Goal: Book appointment/travel/reservation

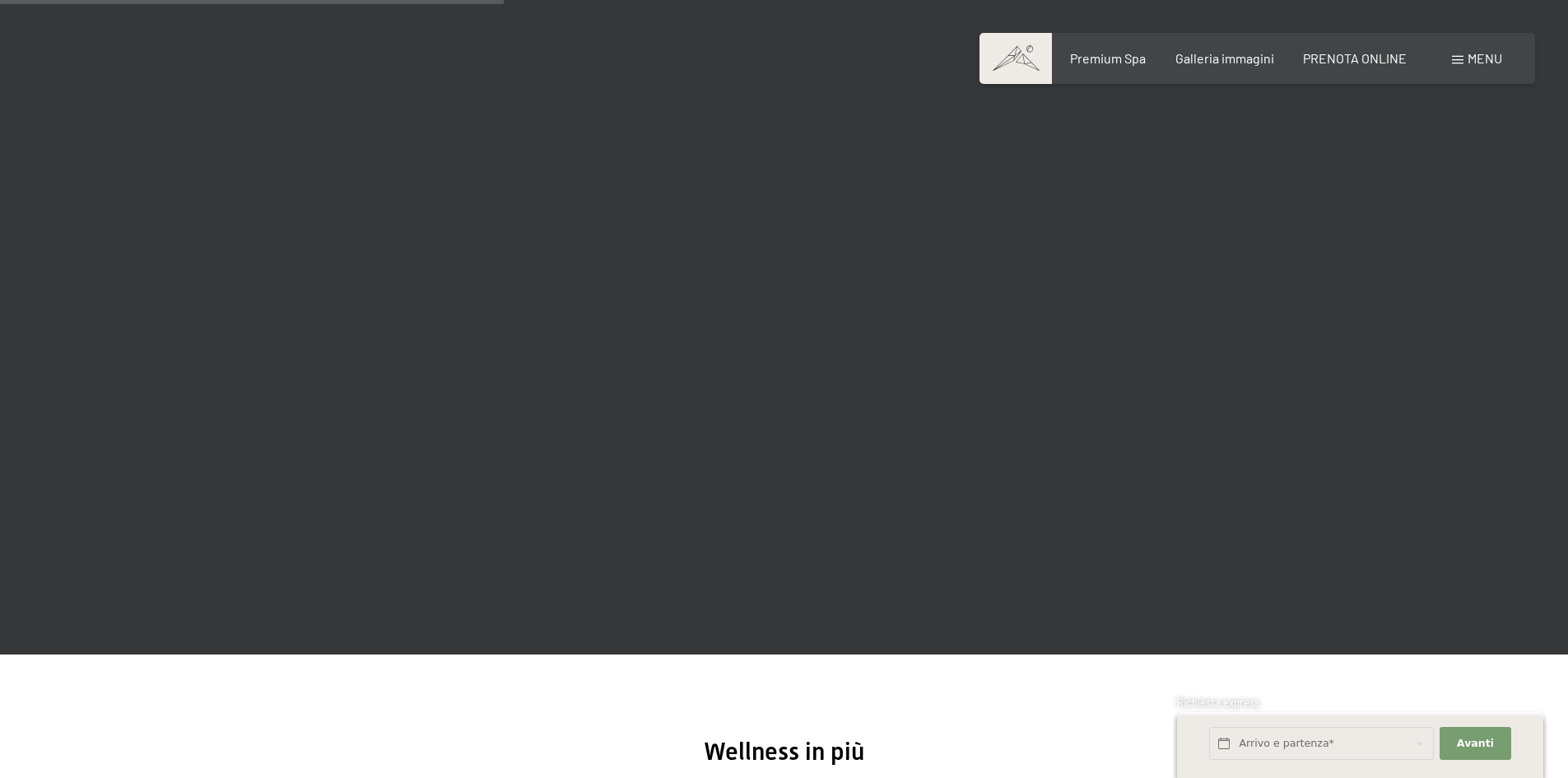
scroll to position [2223, 0]
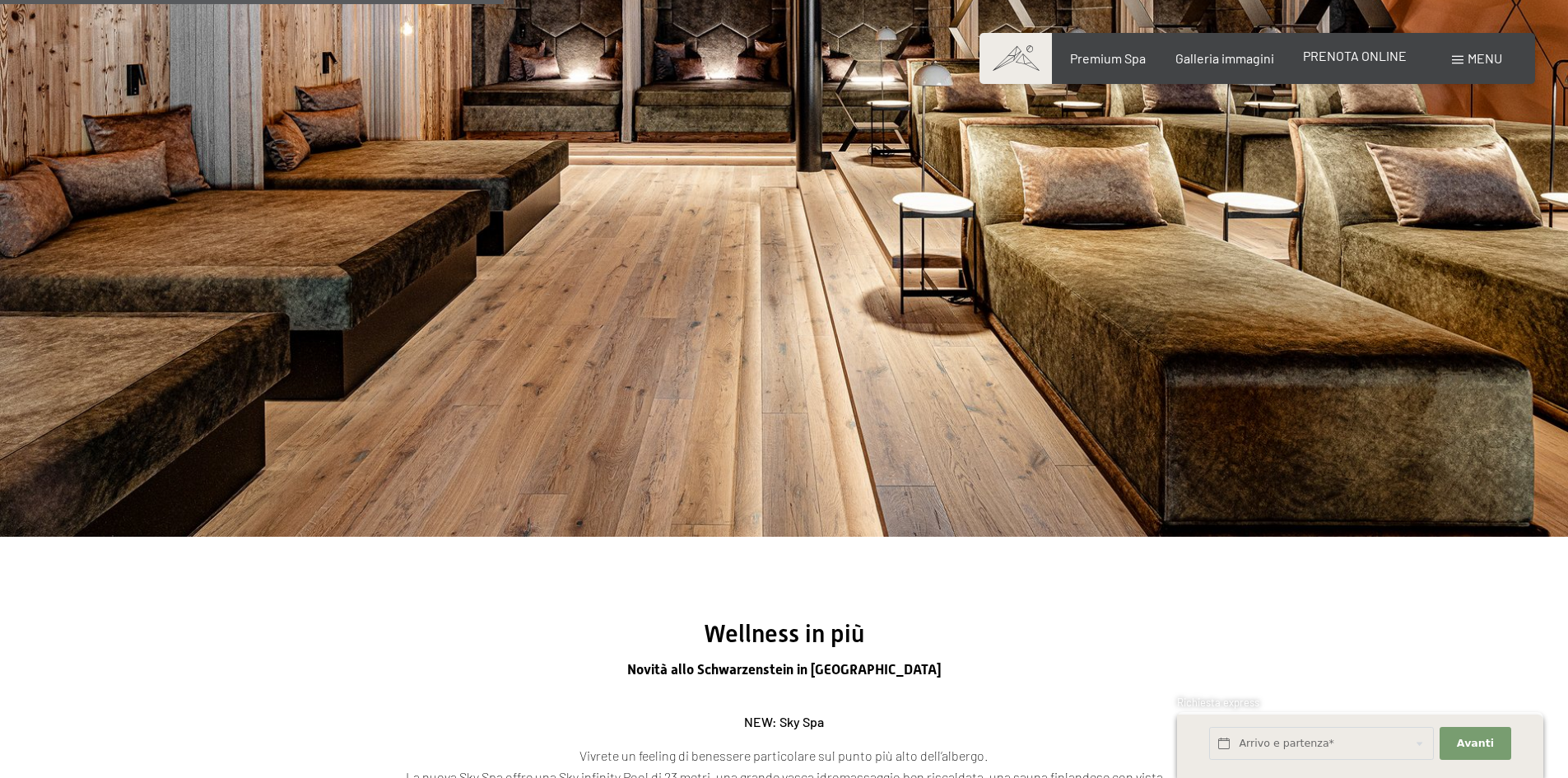
click at [1363, 59] on span "PRENOTA ONLINE" at bounding box center [1354, 55] width 104 height 16
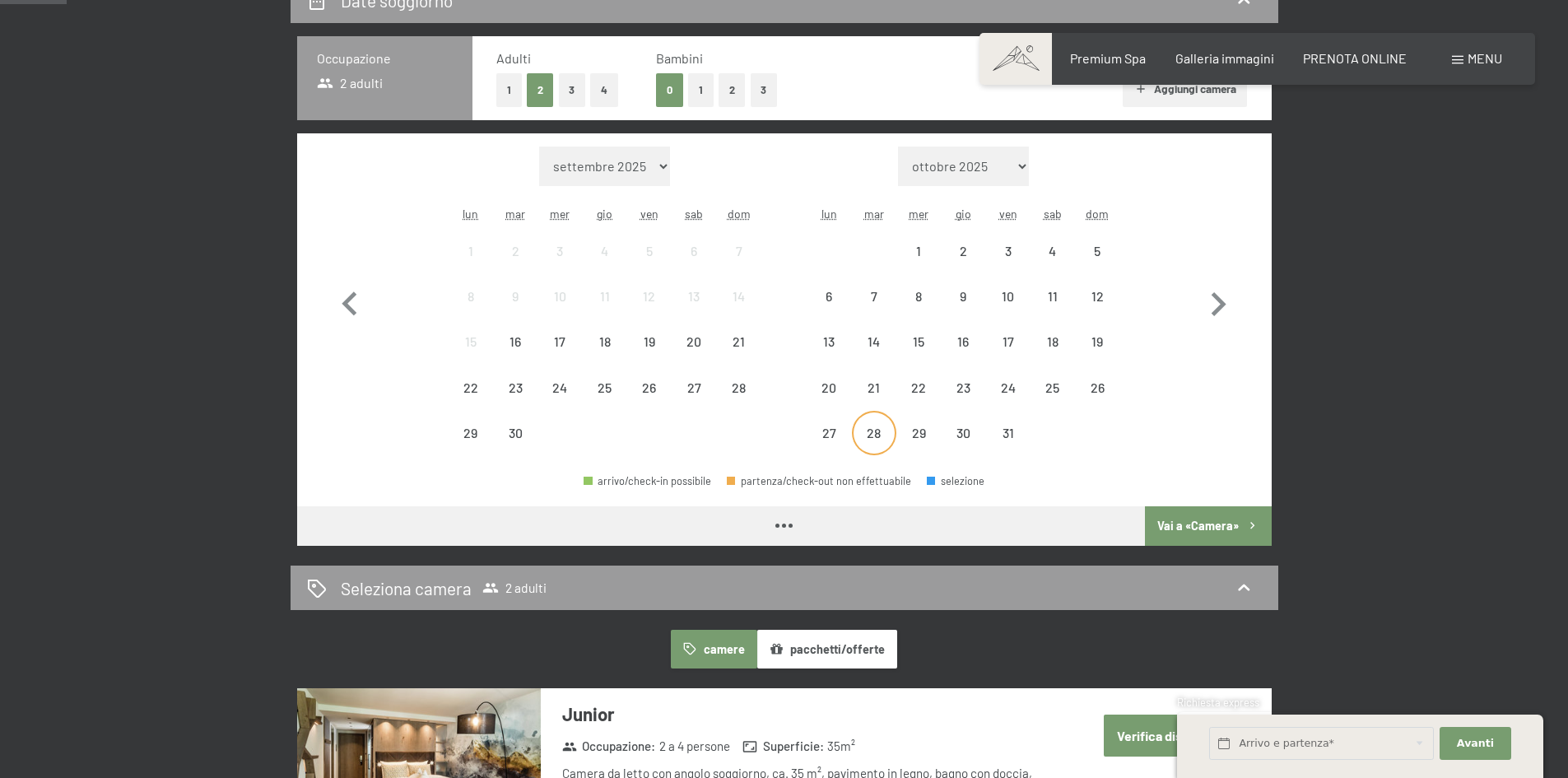
scroll to position [494, 0]
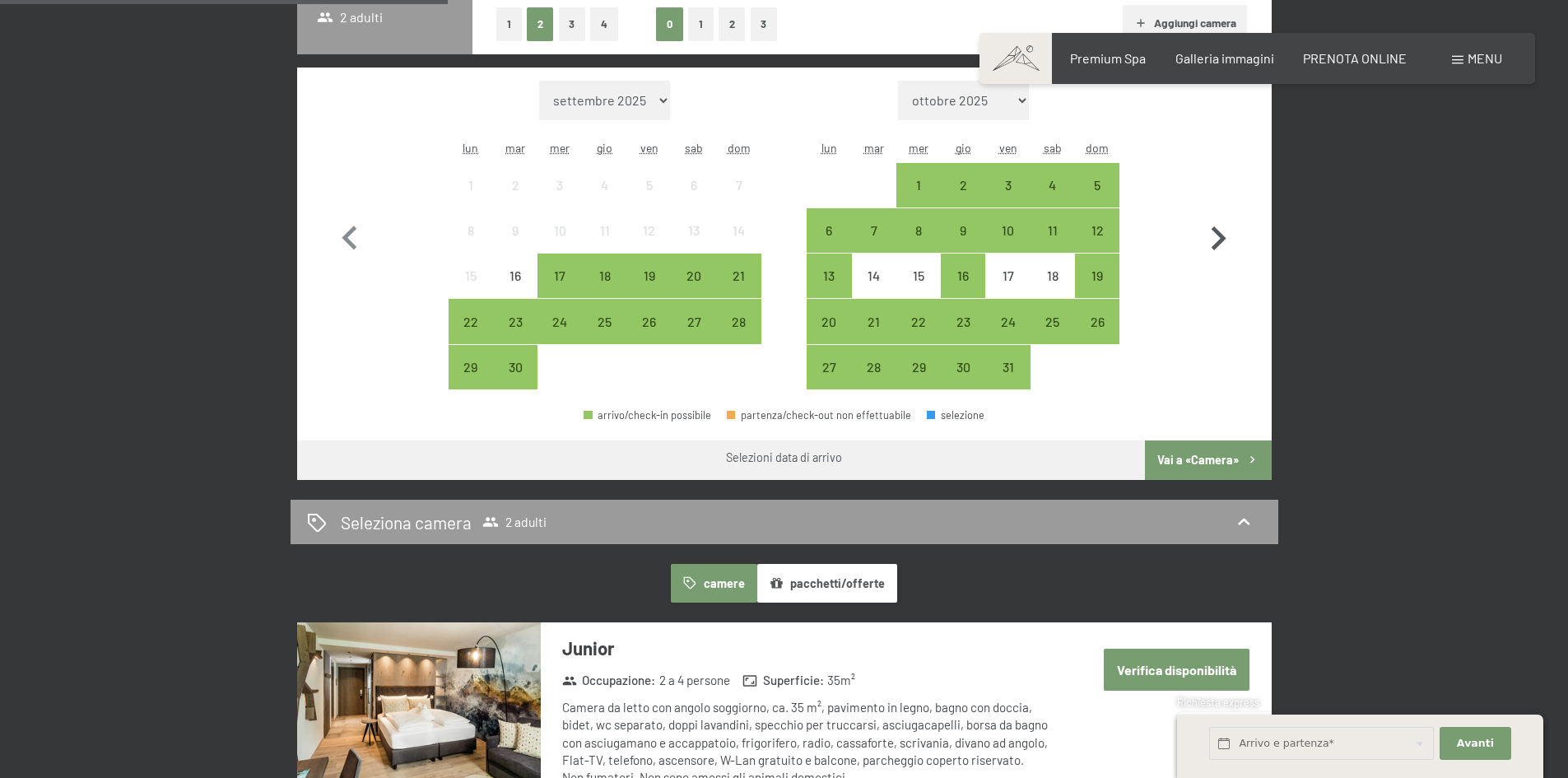
click at [1212, 237] on icon "button" at bounding box center [1218, 238] width 48 height 48
select select "[DATE]"
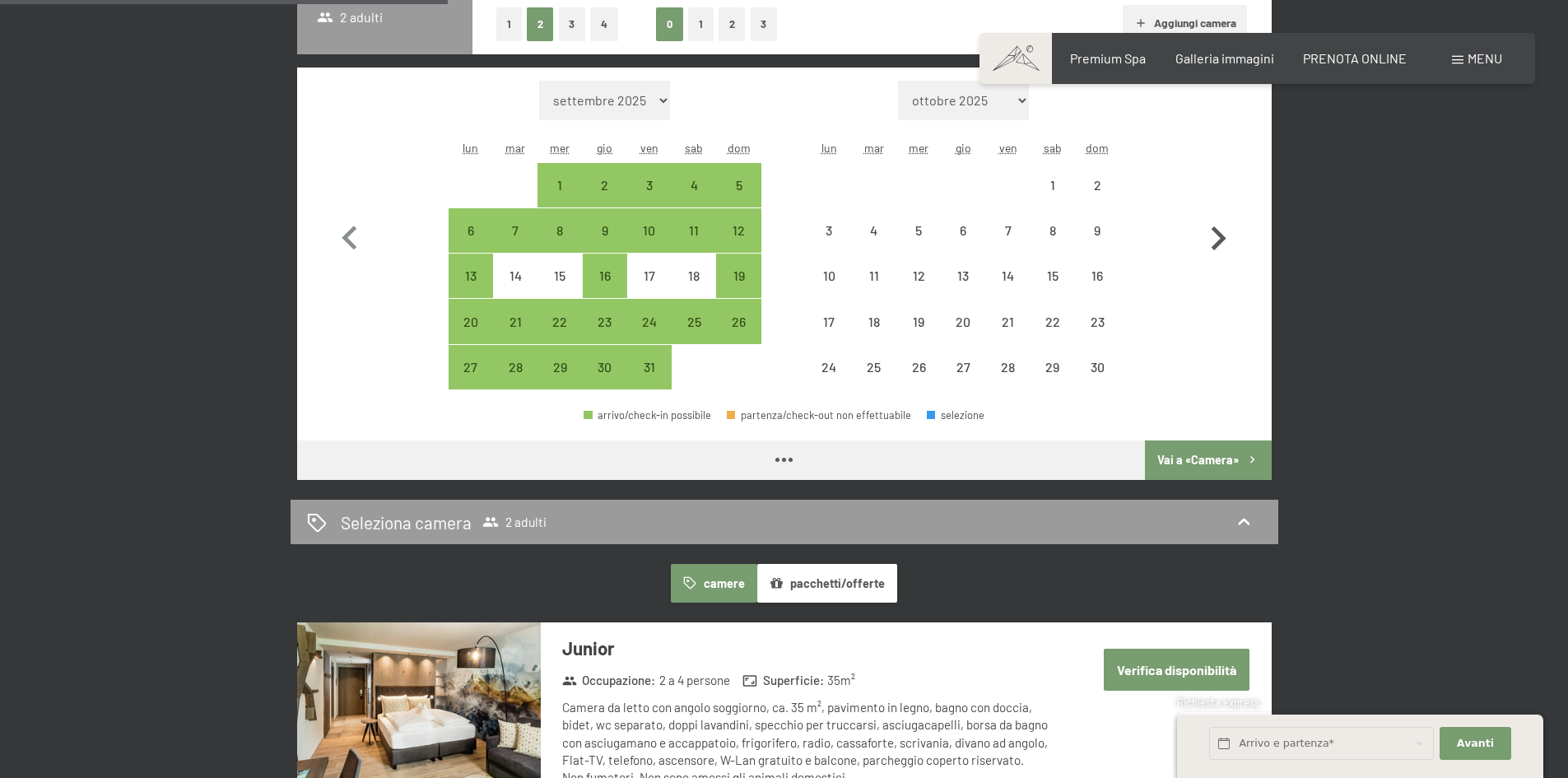
select select "[DATE]"
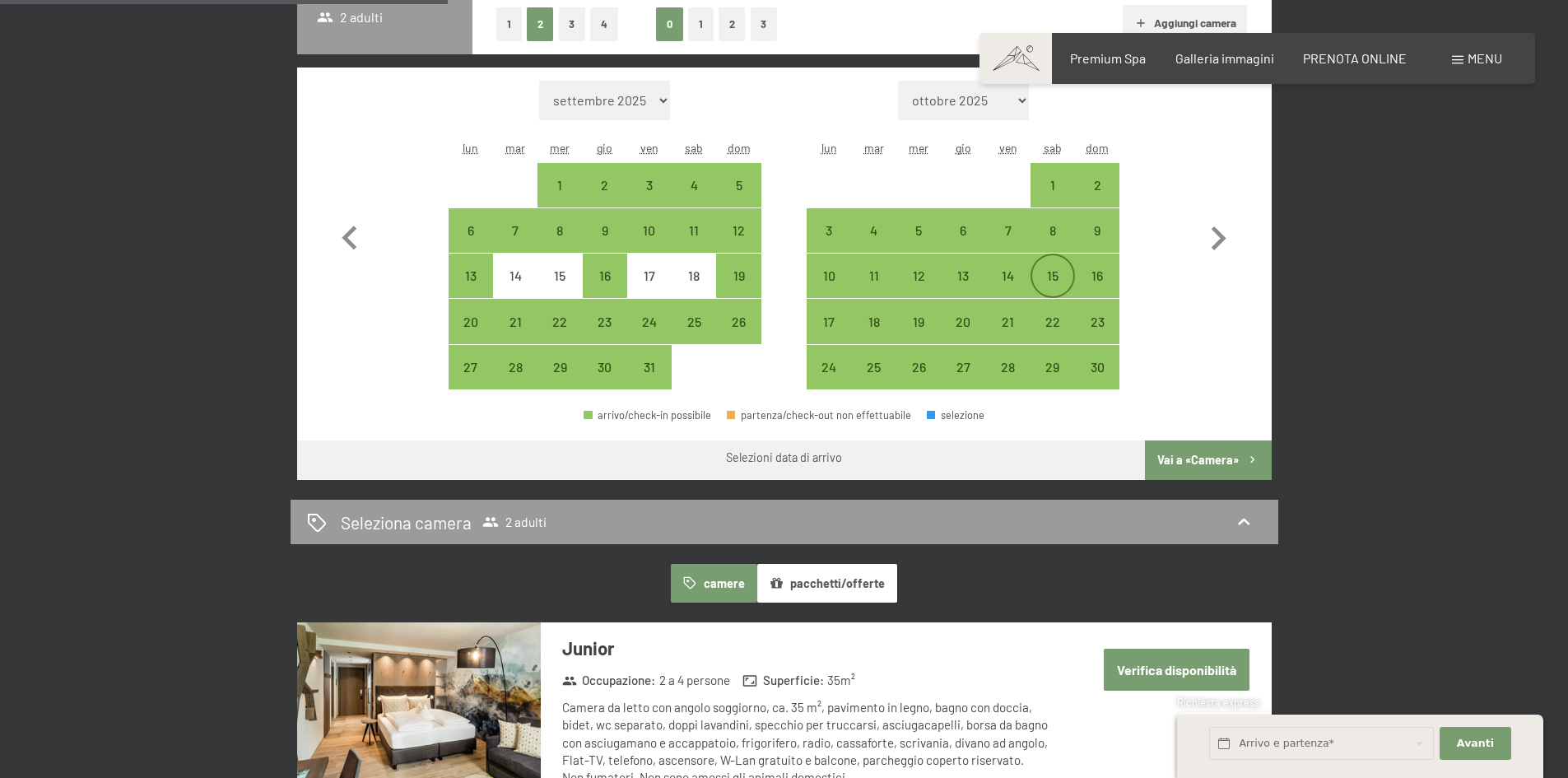
click at [1049, 272] on div "15" at bounding box center [1052, 290] width 41 height 41
select select "[DATE]"
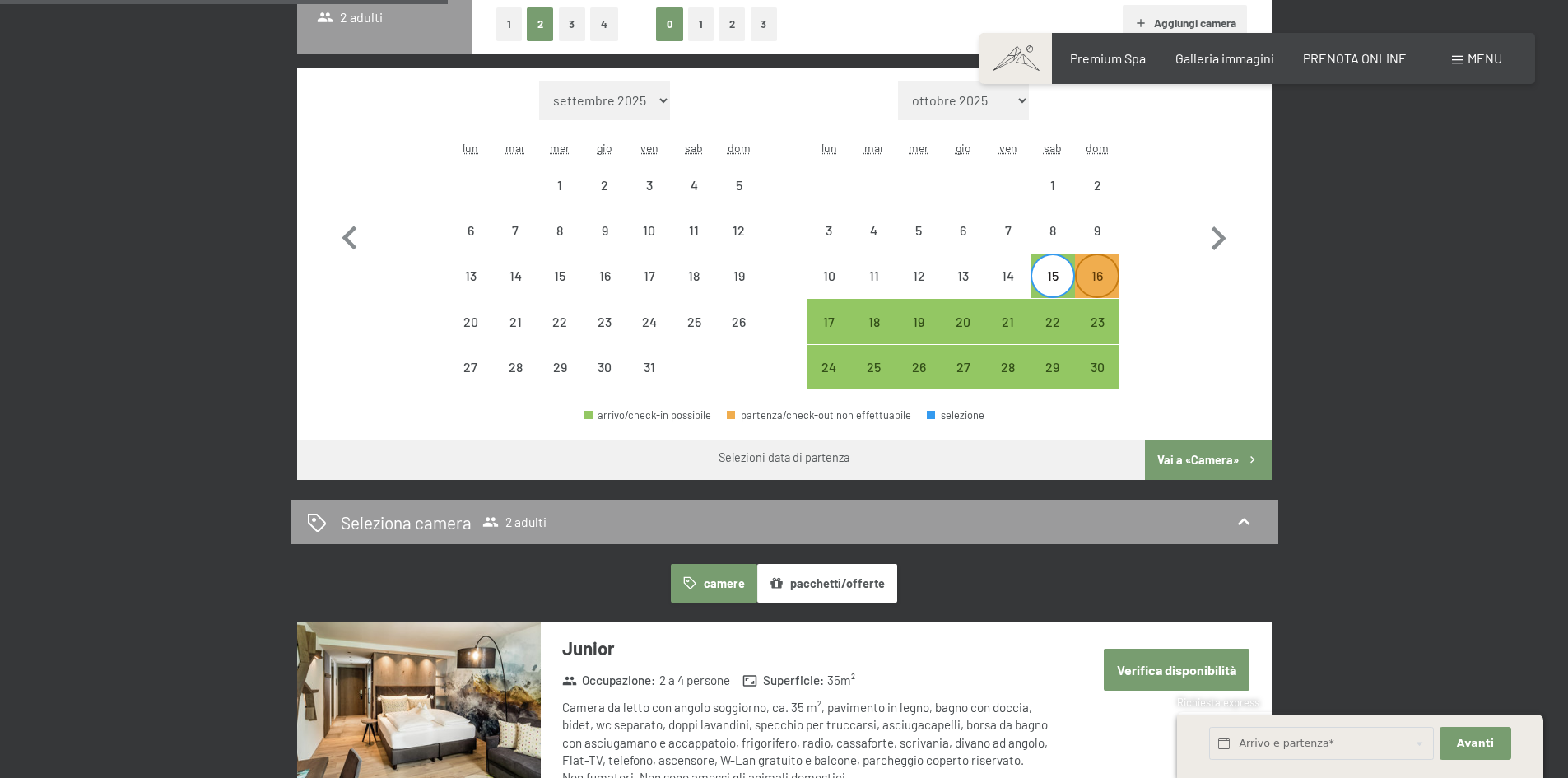
click at [1086, 271] on div "16" at bounding box center [1097, 290] width 41 height 41
select select "[DATE]"
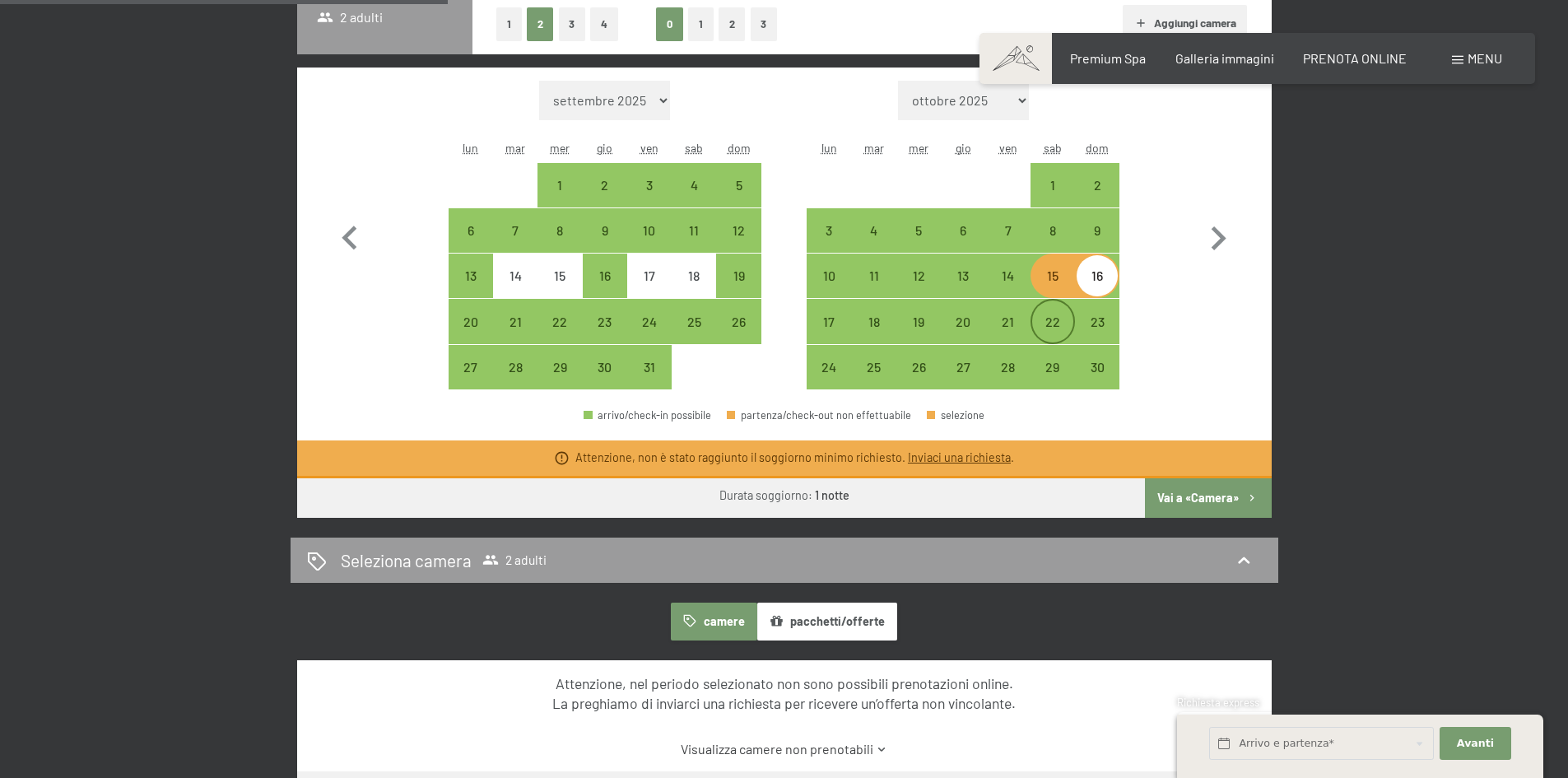
click at [1039, 313] on div "22" at bounding box center [1052, 321] width 41 height 41
select select "[DATE]"
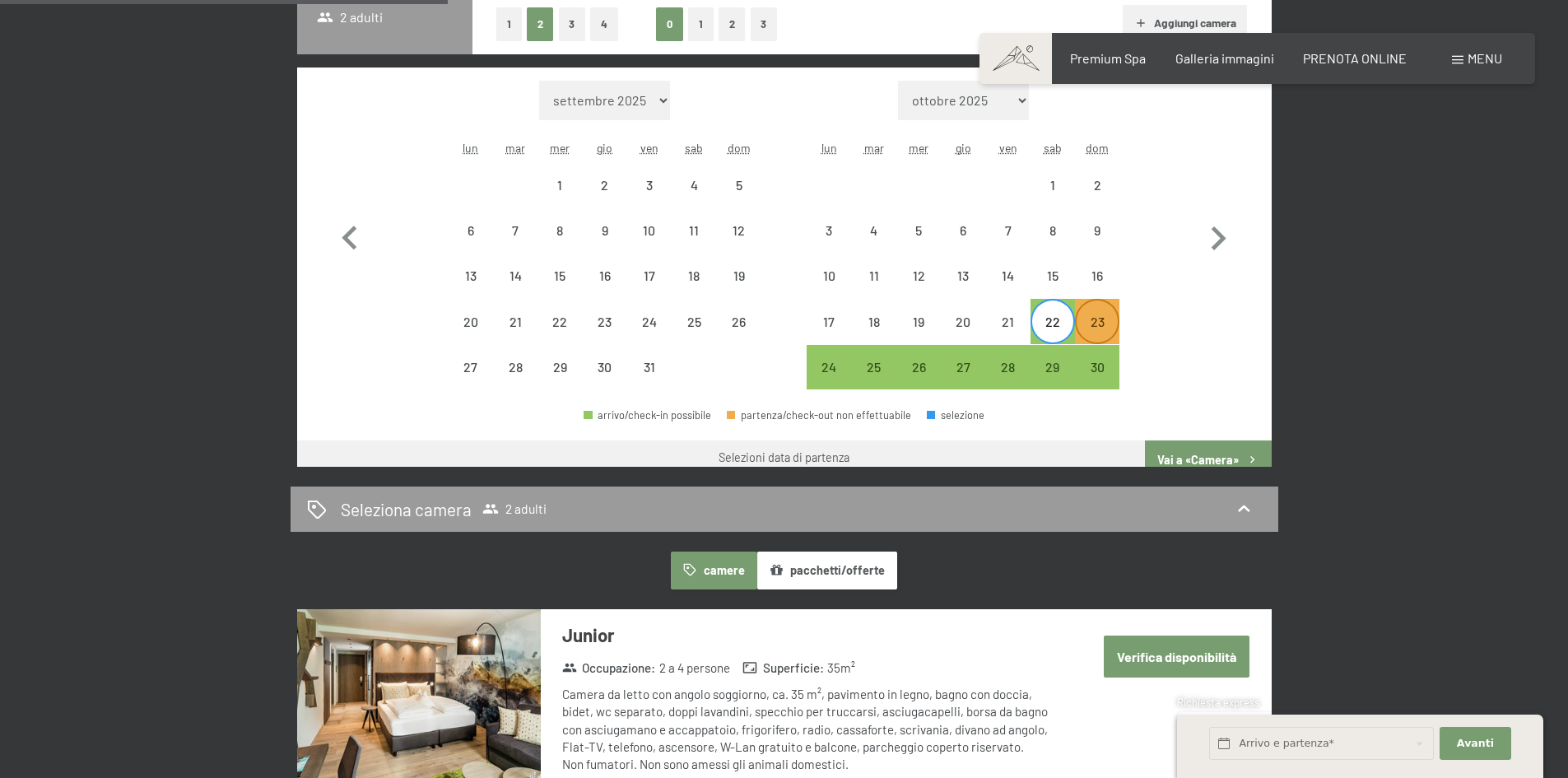
click at [1101, 316] on div "23" at bounding box center [1097, 336] width 41 height 41
select select "[DATE]"
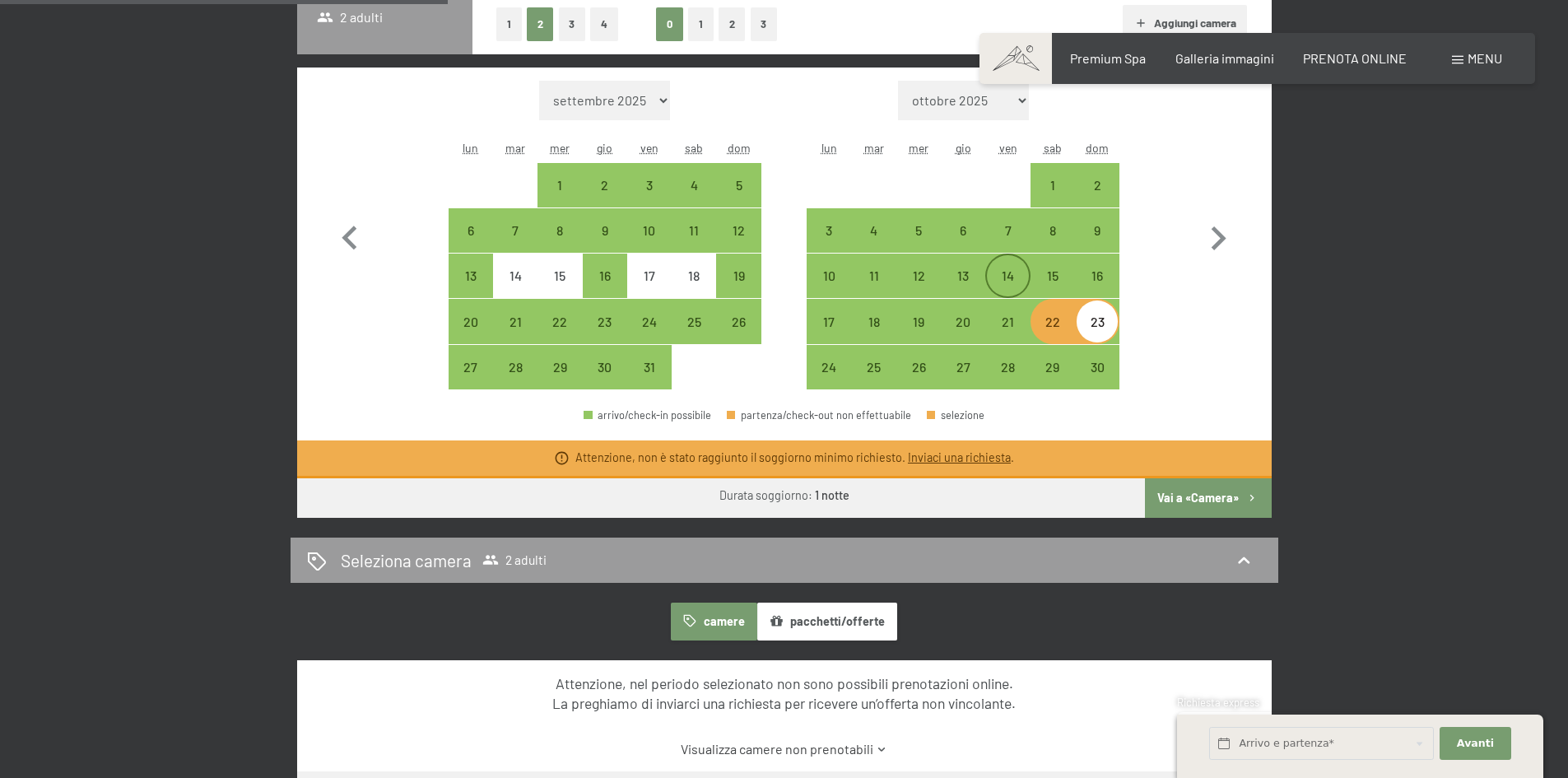
click at [1017, 274] on div "14" at bounding box center [1008, 290] width 41 height 41
select select "[DATE]"
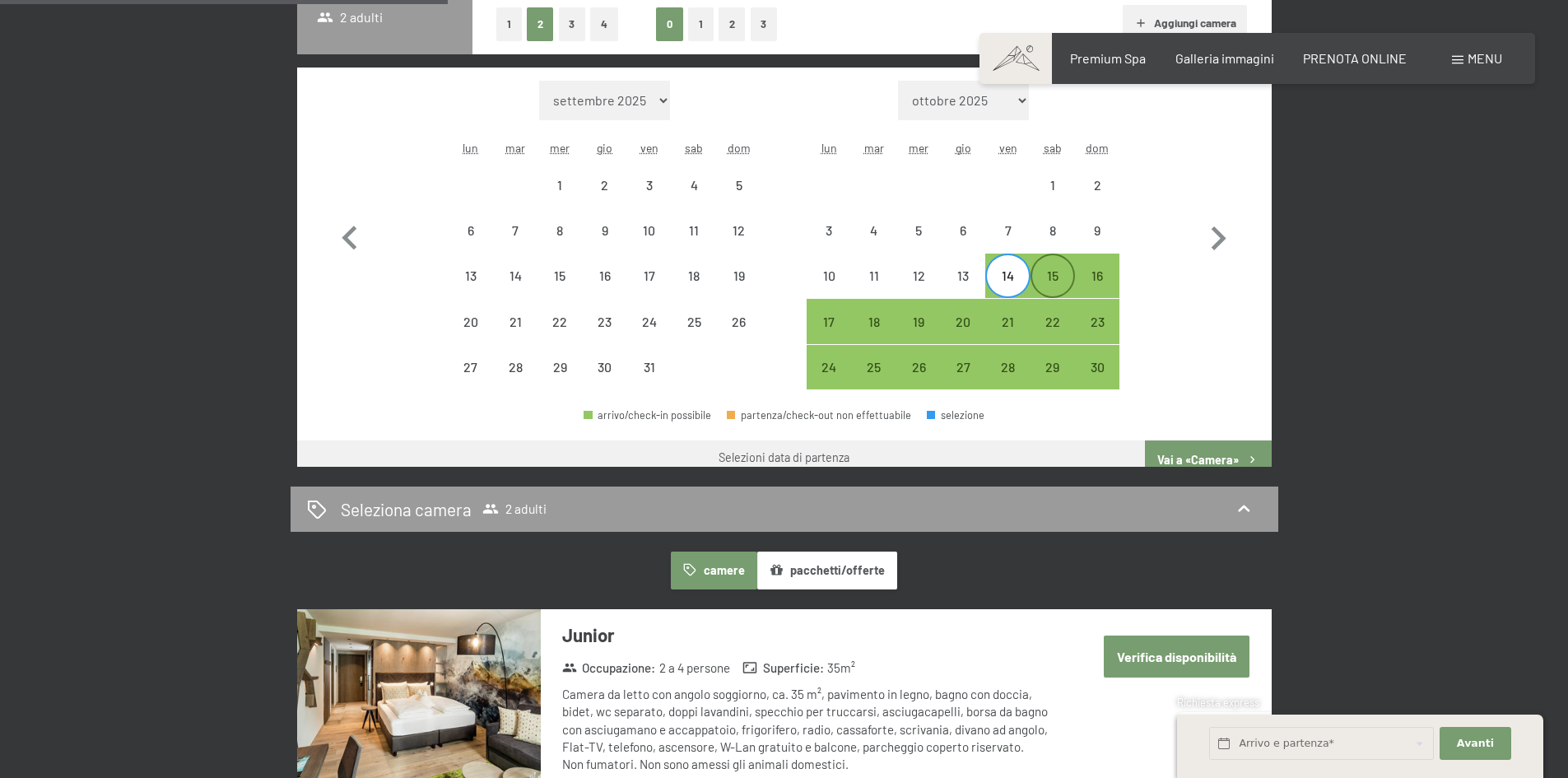
click at [1052, 271] on div "15" at bounding box center [1052, 290] width 41 height 41
select select "[DATE]"
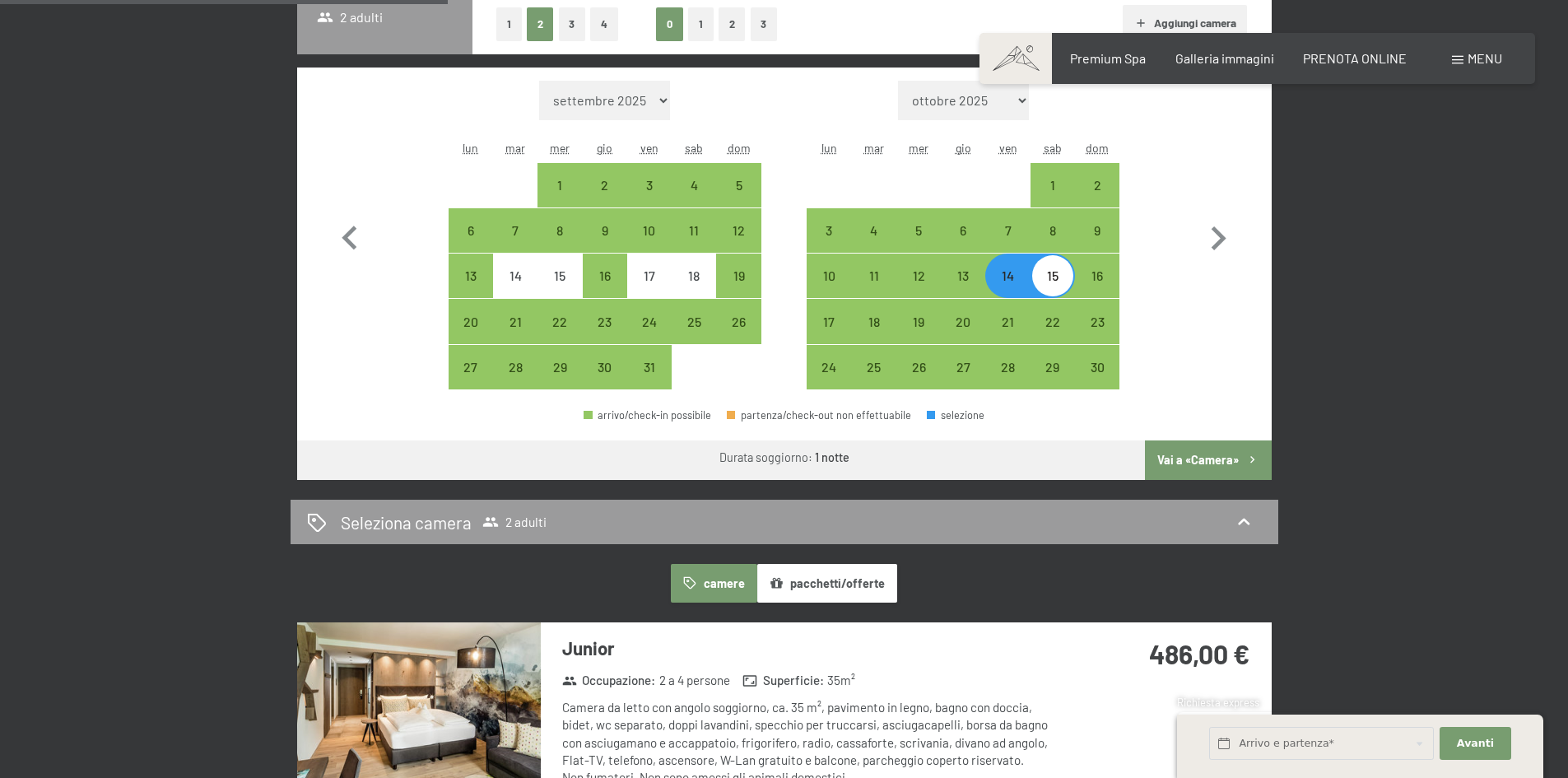
click at [1225, 456] on button "Vai a «Camera»" at bounding box center [1208, 460] width 126 height 39
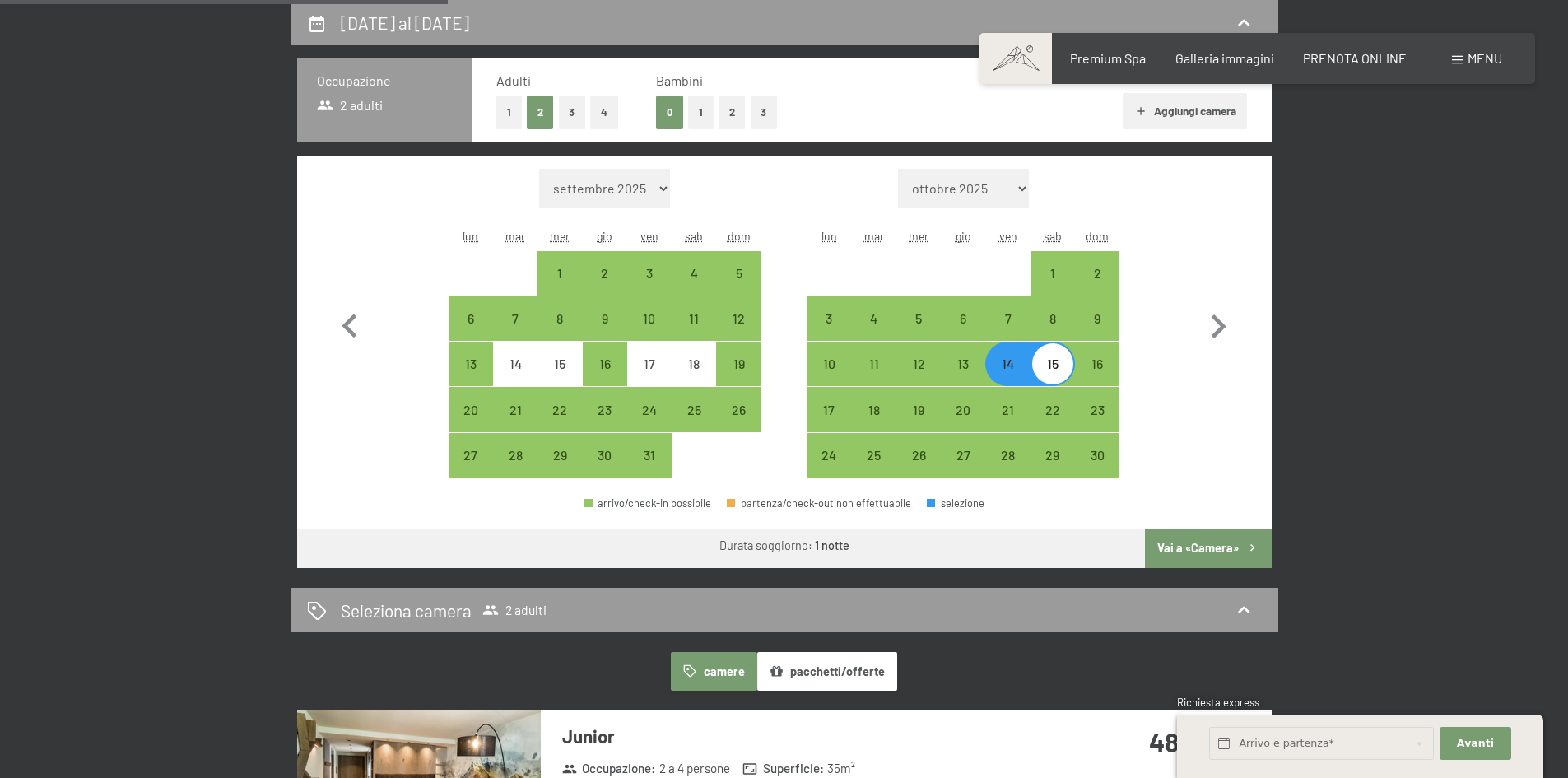
select select "[DATE]"
